Goal: Transaction & Acquisition: Download file/media

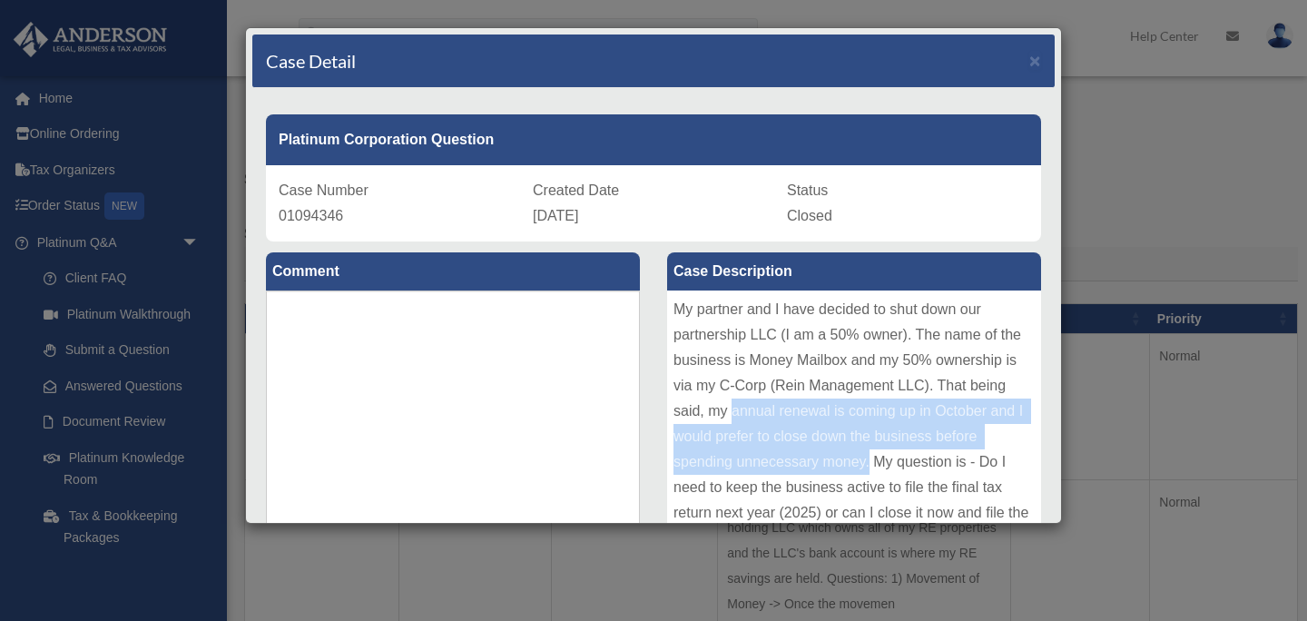
scroll to position [20, 0]
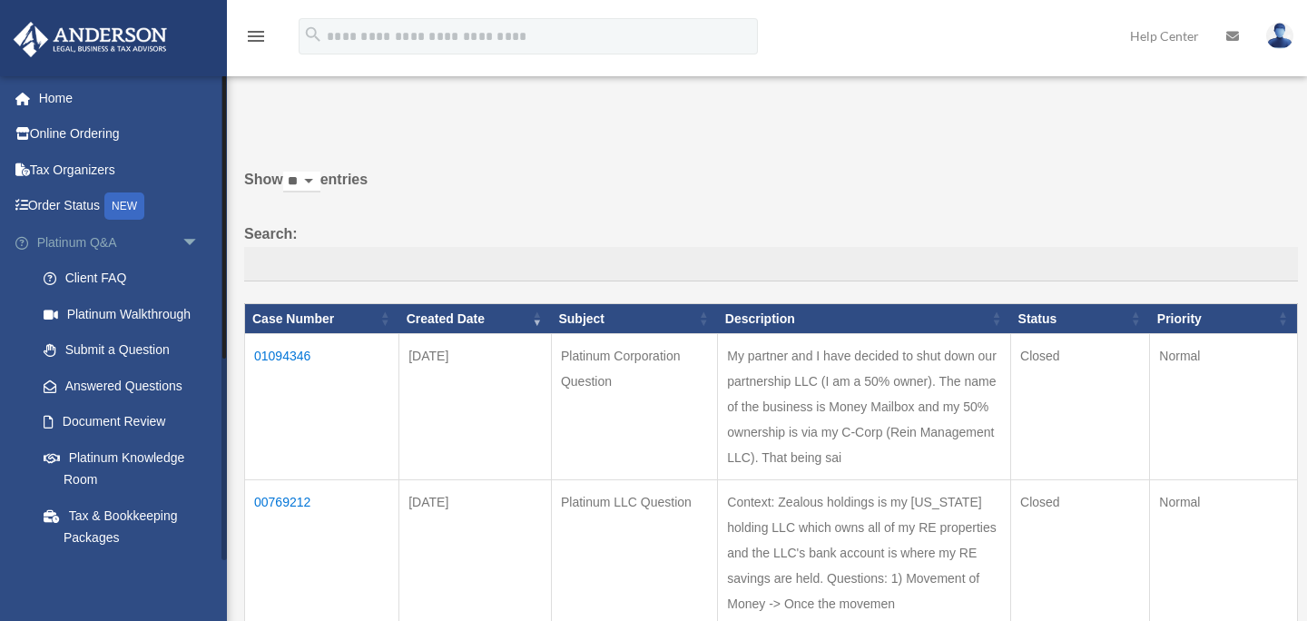
click at [192, 245] on span "arrow_drop_down" at bounding box center [200, 242] width 36 height 37
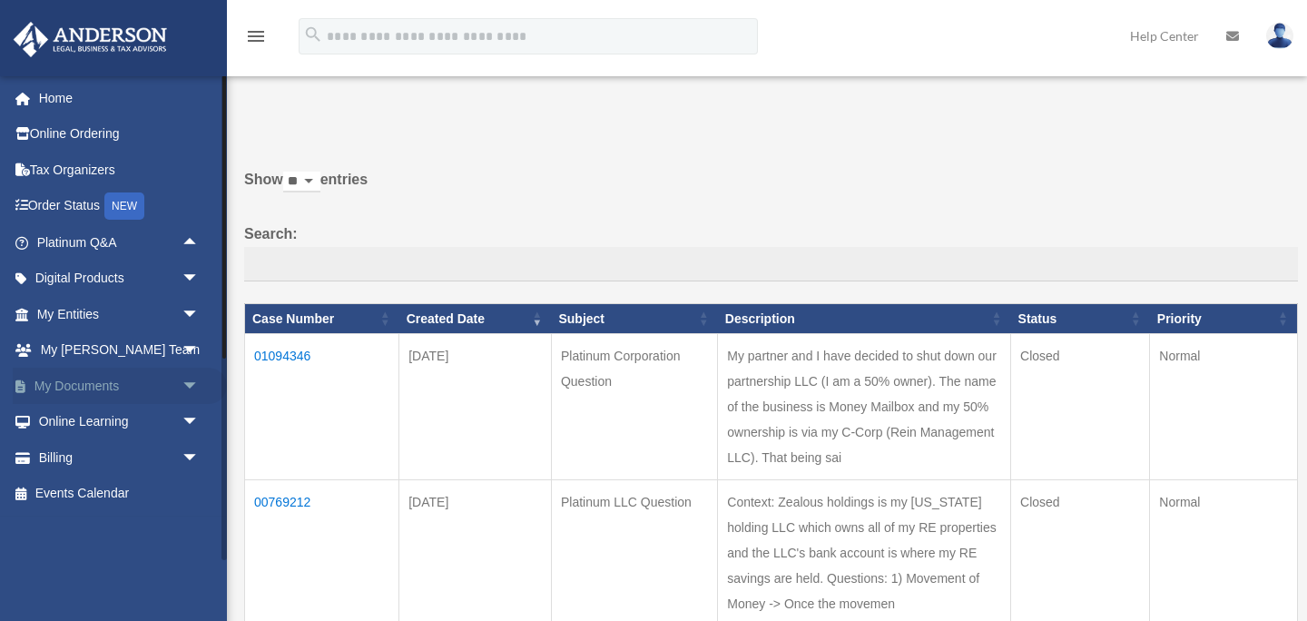
click at [184, 394] on span "arrow_drop_down" at bounding box center [200, 386] width 36 height 37
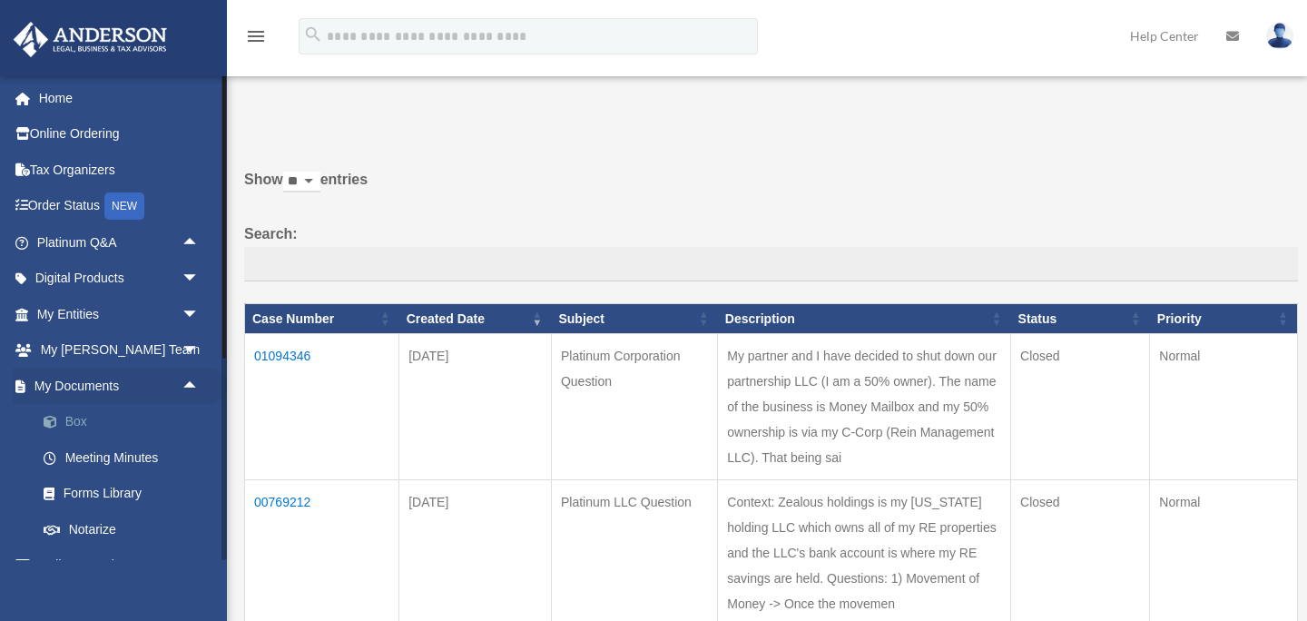
click at [109, 421] on link "Box" at bounding box center [126, 422] width 202 height 36
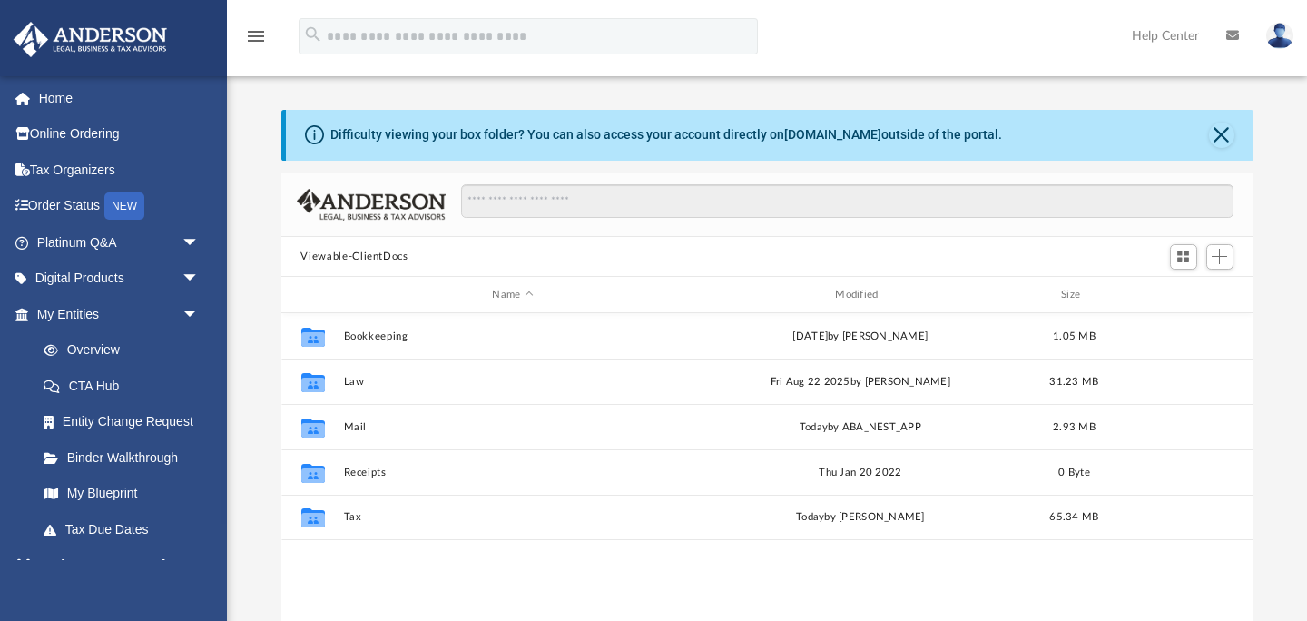
scroll to position [412, 972]
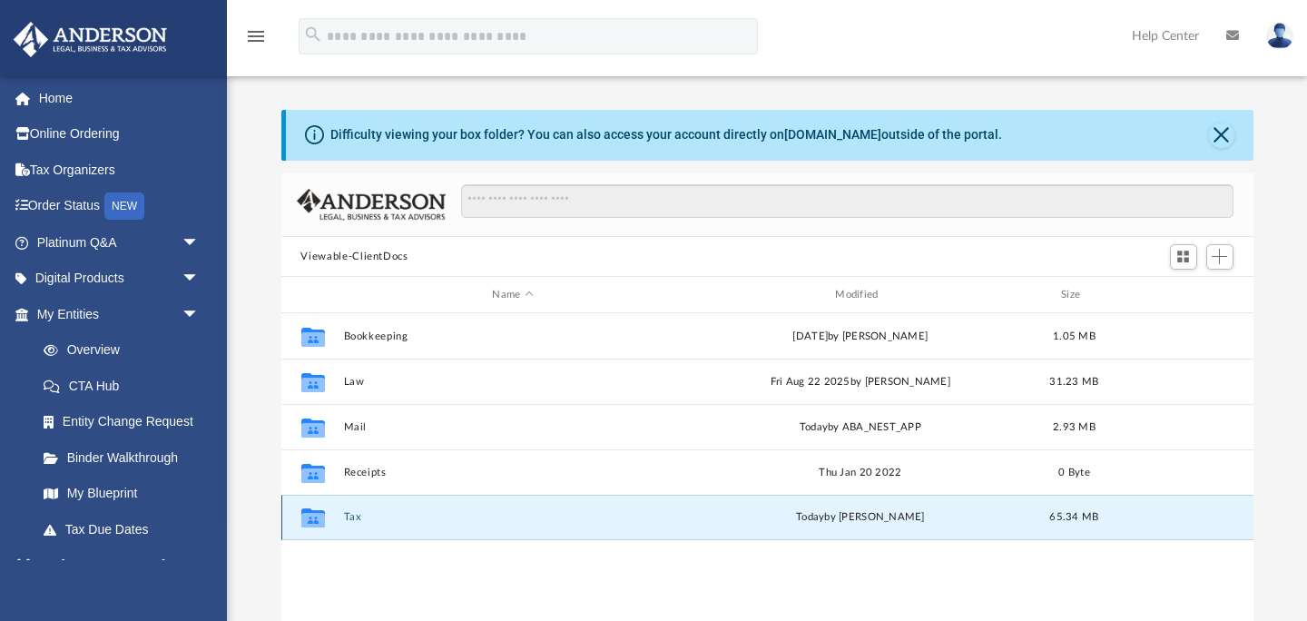
click at [358, 517] on button "Tax" at bounding box center [513, 518] width 340 height 12
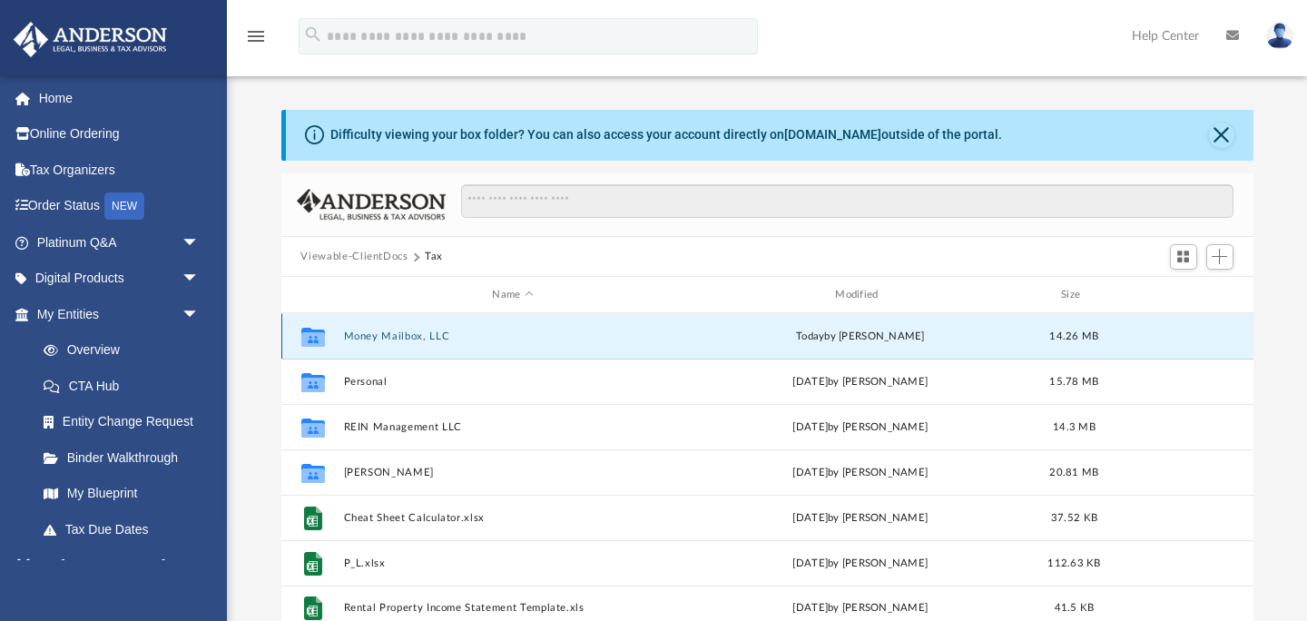
click at [401, 340] on button "Money Mailbox, LLC" at bounding box center [513, 336] width 340 height 12
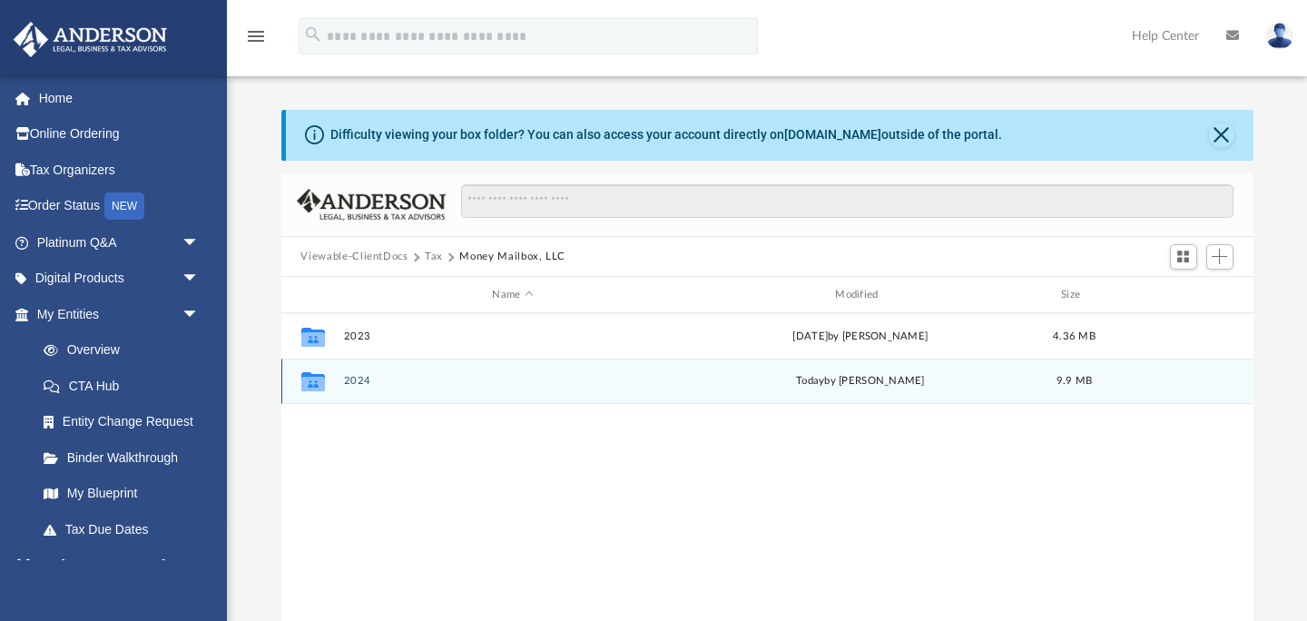
click at [362, 385] on button "2024" at bounding box center [513, 382] width 340 height 12
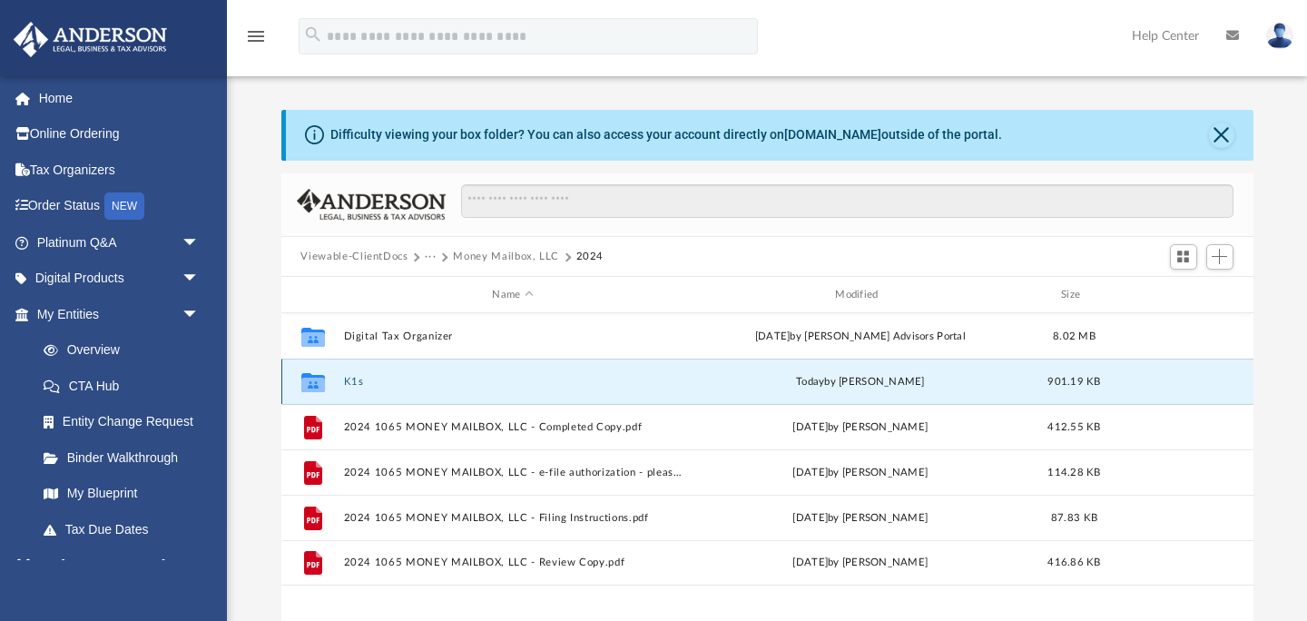
click at [362, 385] on button "K1s" at bounding box center [513, 382] width 340 height 12
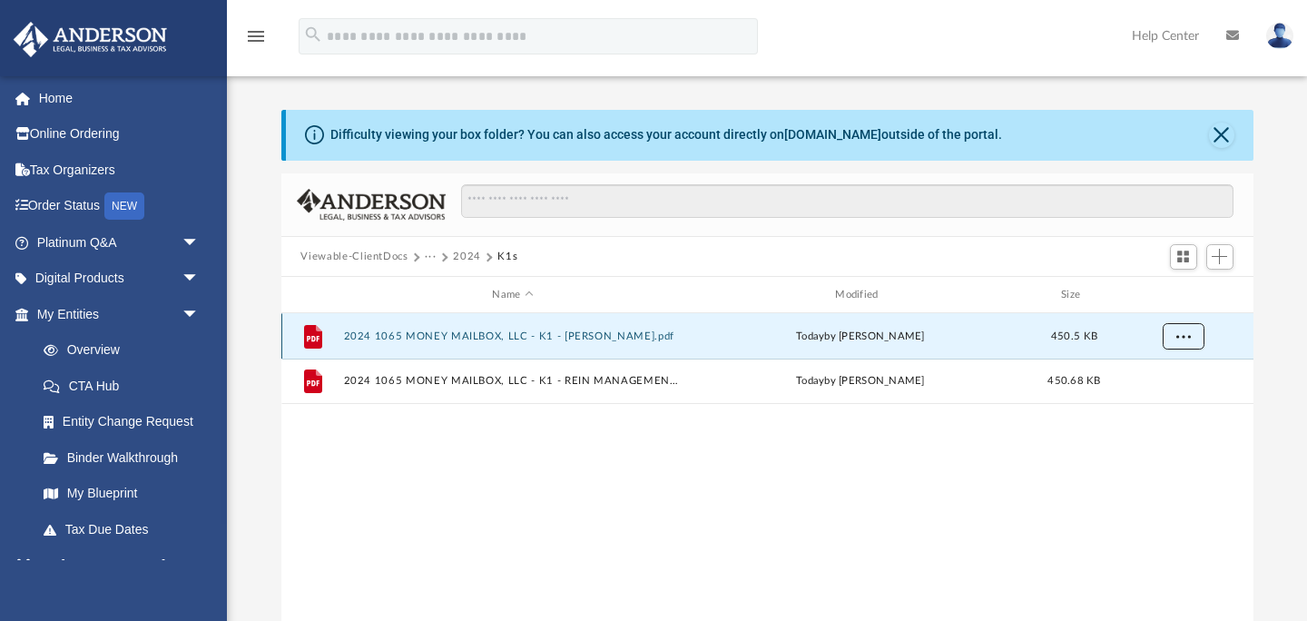
click at [1171, 338] on button "More options" at bounding box center [1183, 336] width 42 height 27
click at [1158, 405] on li "Download" at bounding box center [1166, 401] width 53 height 19
click at [1225, 139] on button "Close" at bounding box center [1221, 135] width 25 height 25
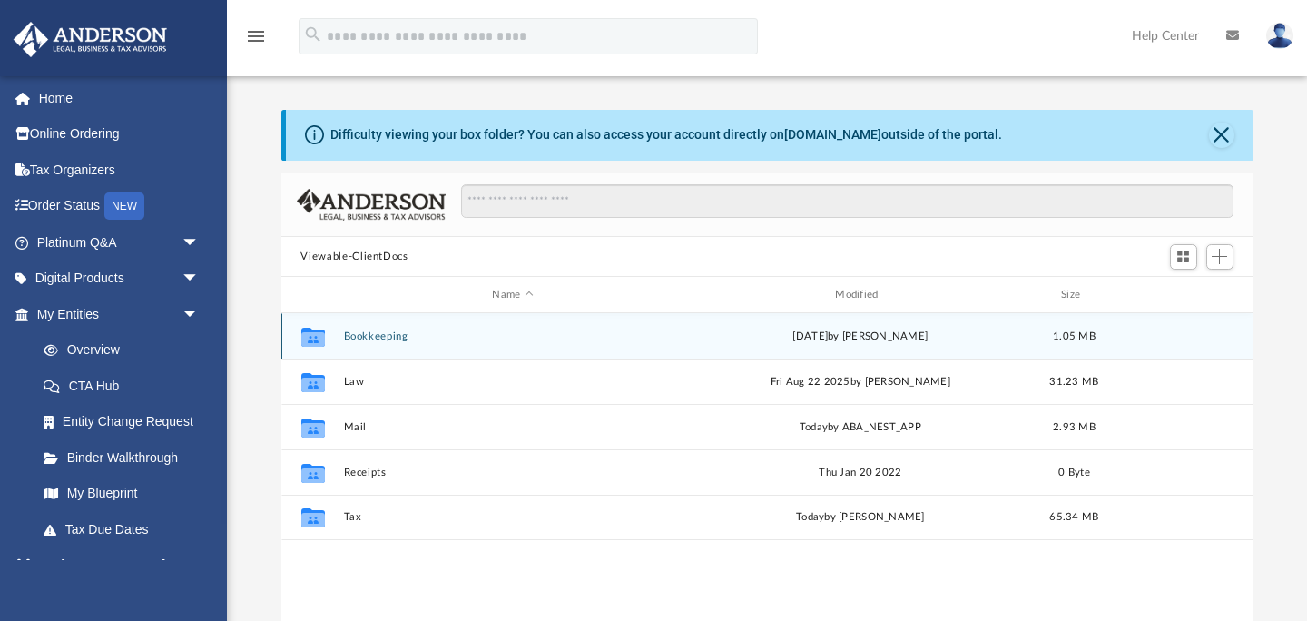
scroll to position [412, 972]
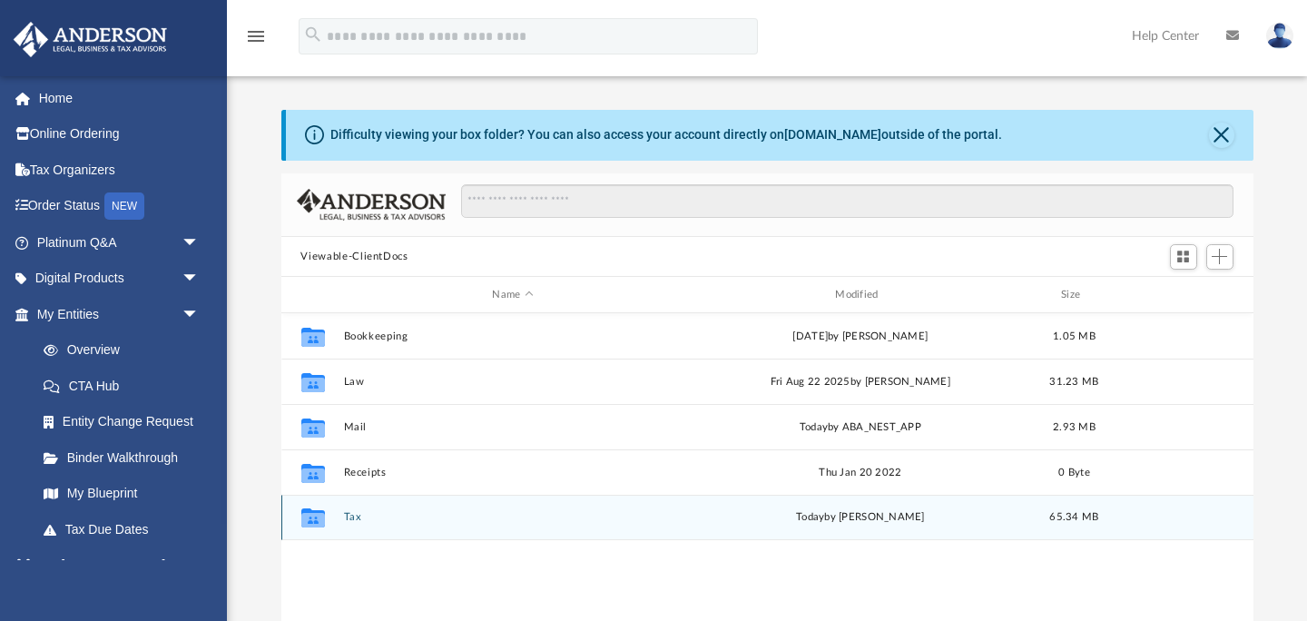
click at [348, 519] on button "Tax" at bounding box center [513, 518] width 340 height 12
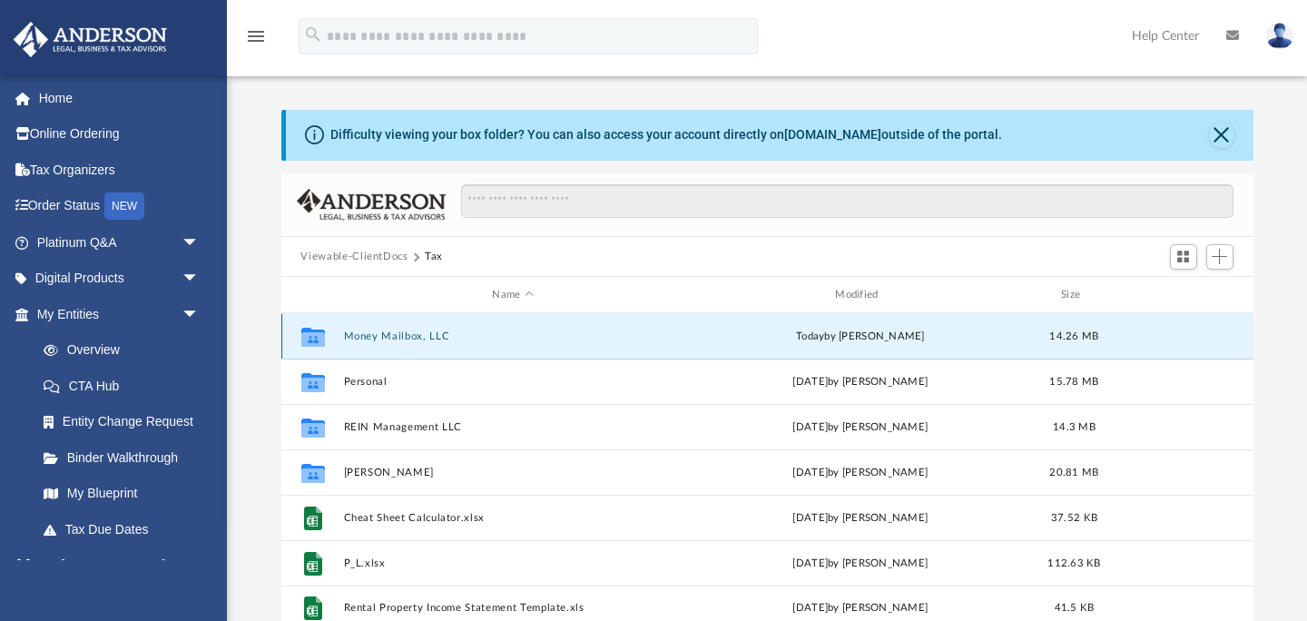
click at [385, 330] on button "Money Mailbox, LLC" at bounding box center [513, 336] width 340 height 12
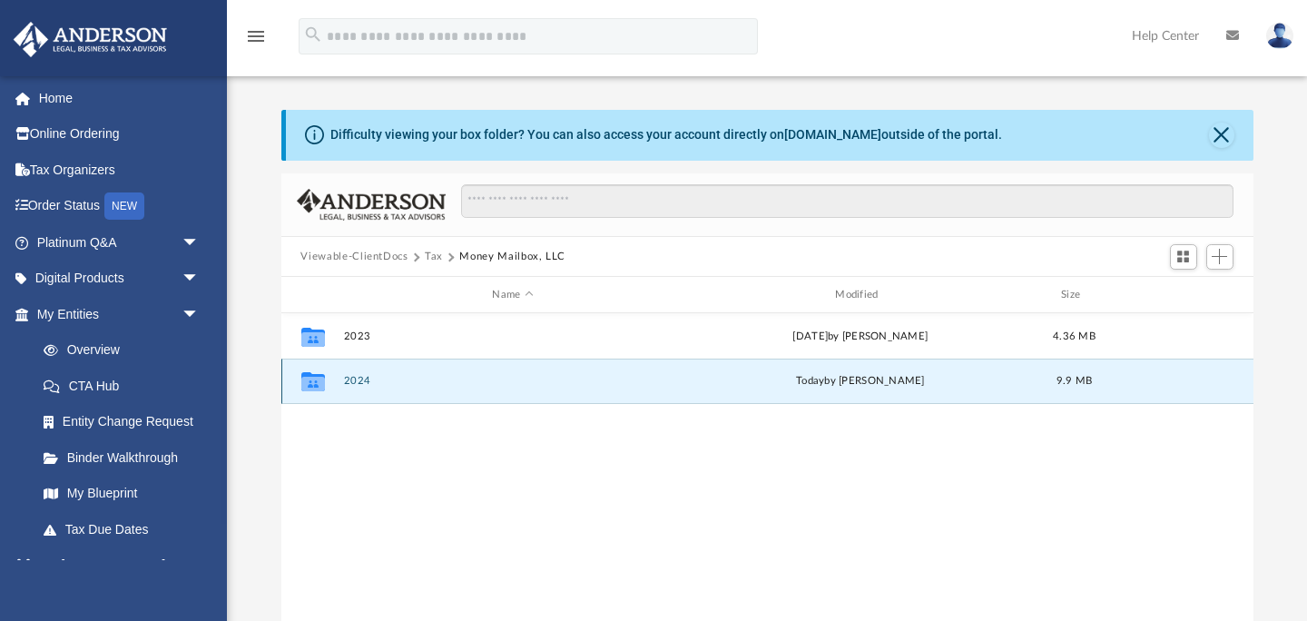
click at [346, 381] on button "2024" at bounding box center [513, 382] width 340 height 12
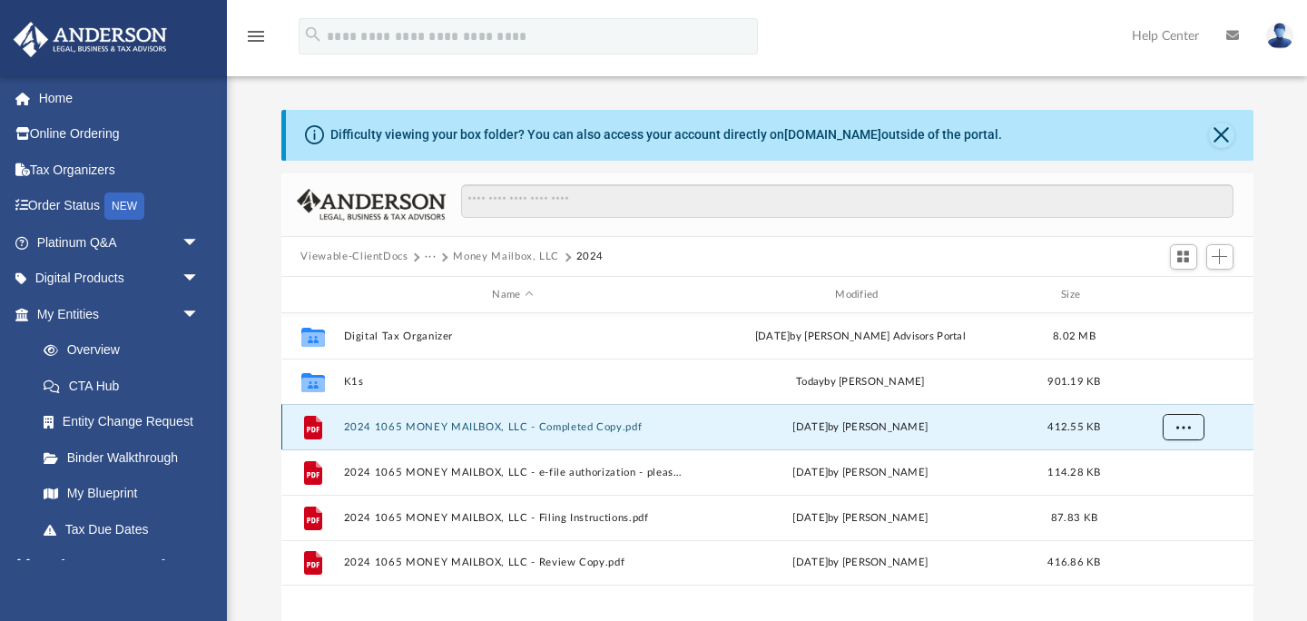
click at [1185, 426] on span "More options" at bounding box center [1183, 427] width 15 height 10
click at [1168, 498] on li "Download" at bounding box center [1166, 492] width 53 height 19
